Goal: Navigation & Orientation: Go to known website

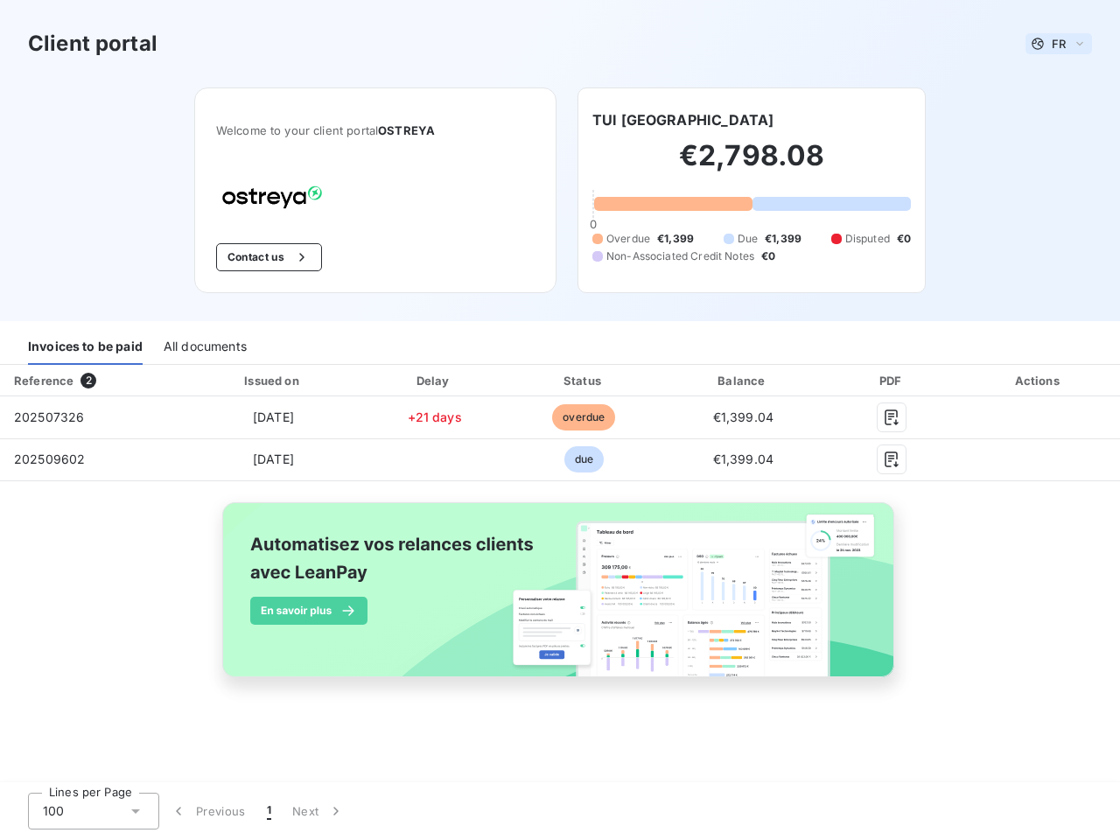
click at [1059, 44] on span "FR" at bounding box center [1059, 44] width 14 height 14
